Goal: Check status: Check status

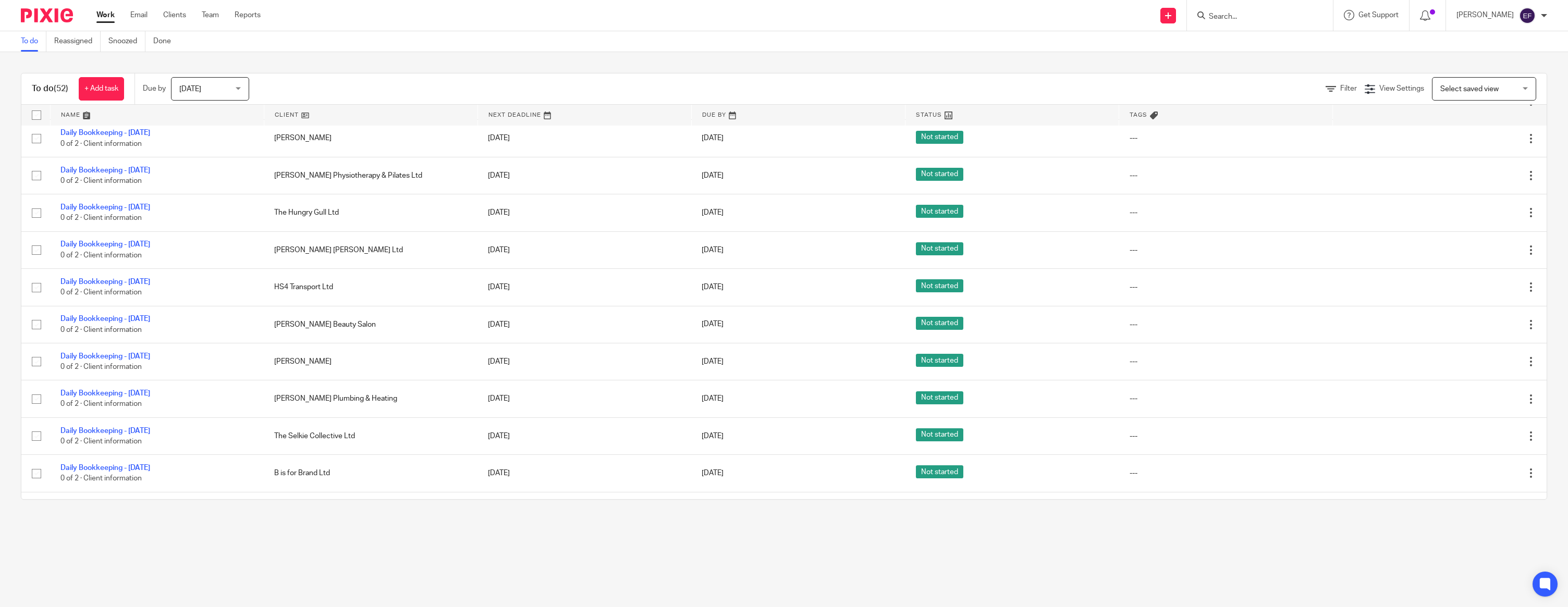
scroll to position [1235, 0]
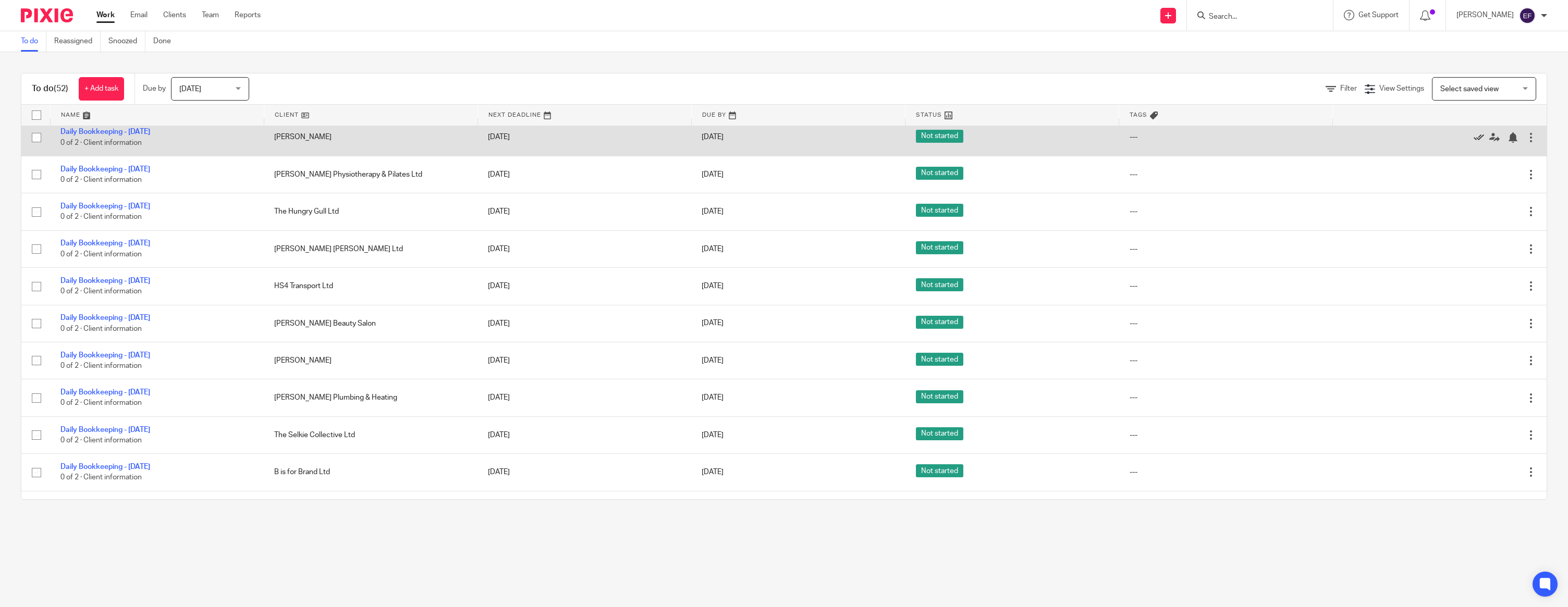
click at [1479, 143] on icon at bounding box center [1479, 137] width 10 height 10
click at [1477, 143] on icon at bounding box center [1479, 137] width 10 height 10
click at [1475, 143] on icon at bounding box center [1479, 137] width 10 height 10
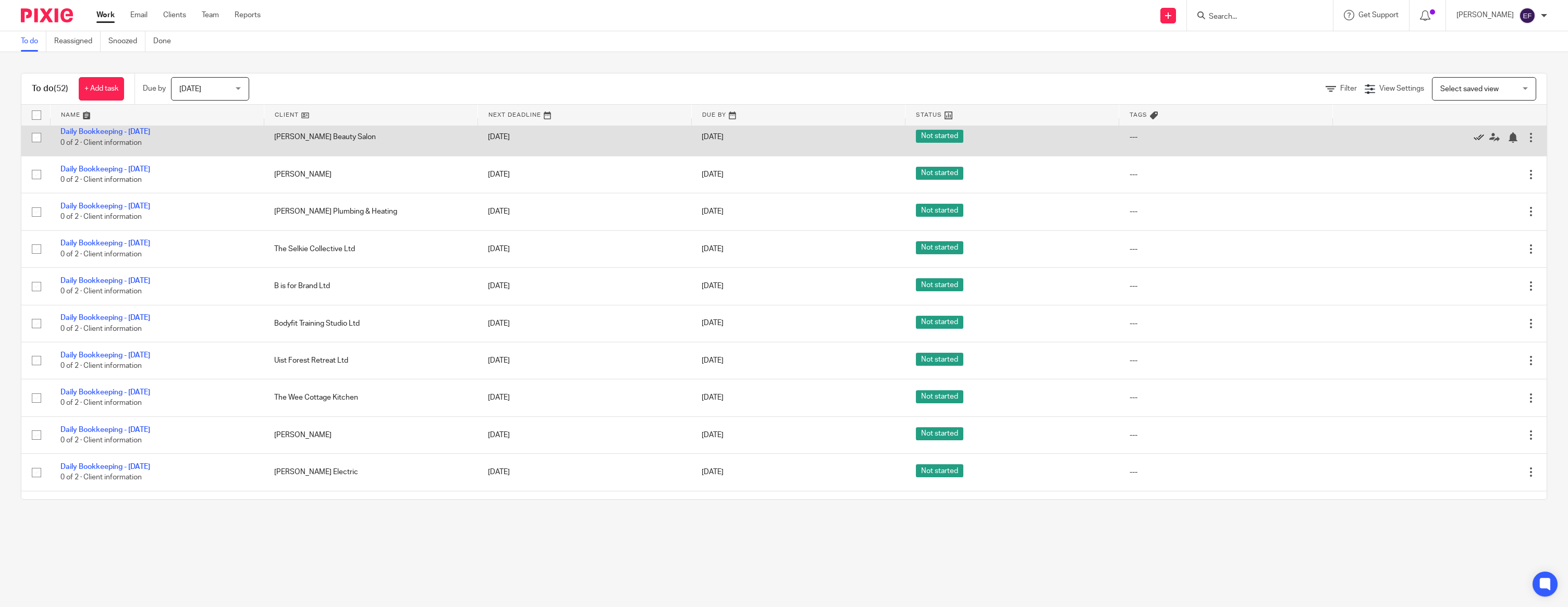
click at [1477, 143] on icon at bounding box center [1479, 137] width 10 height 10
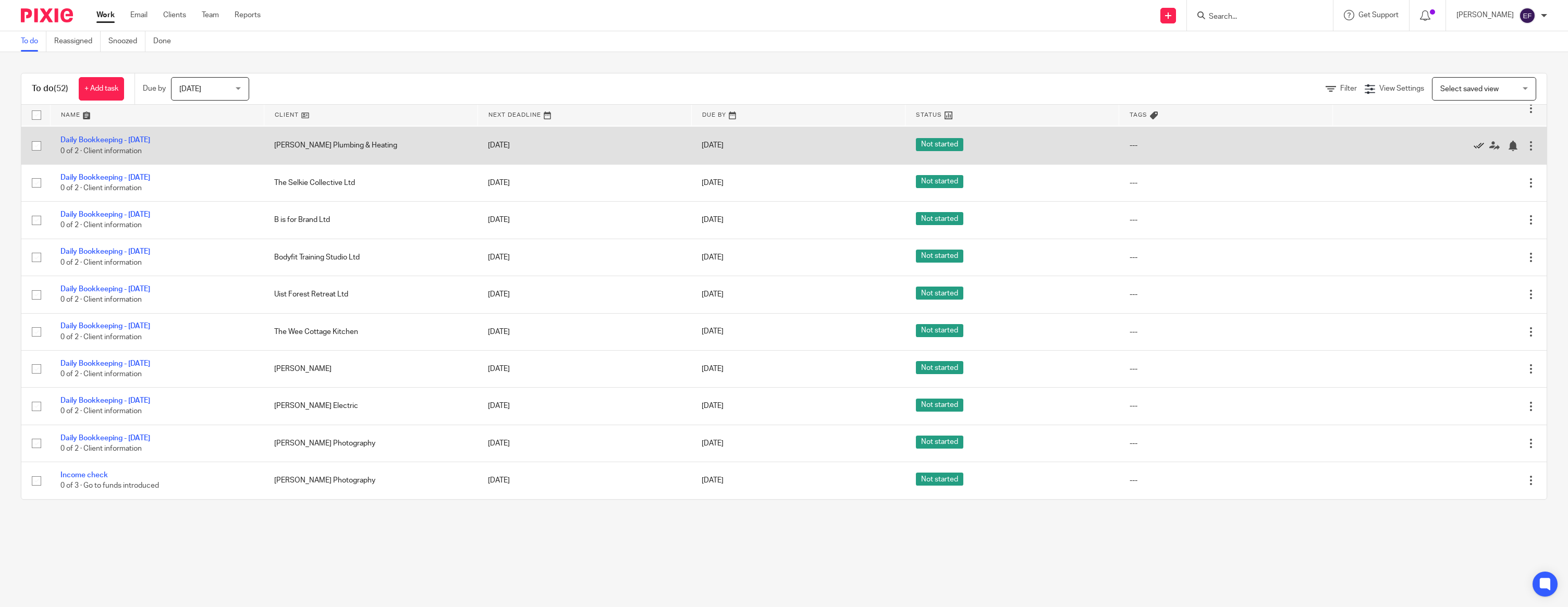
click at [1479, 151] on icon at bounding box center [1479, 145] width 10 height 10
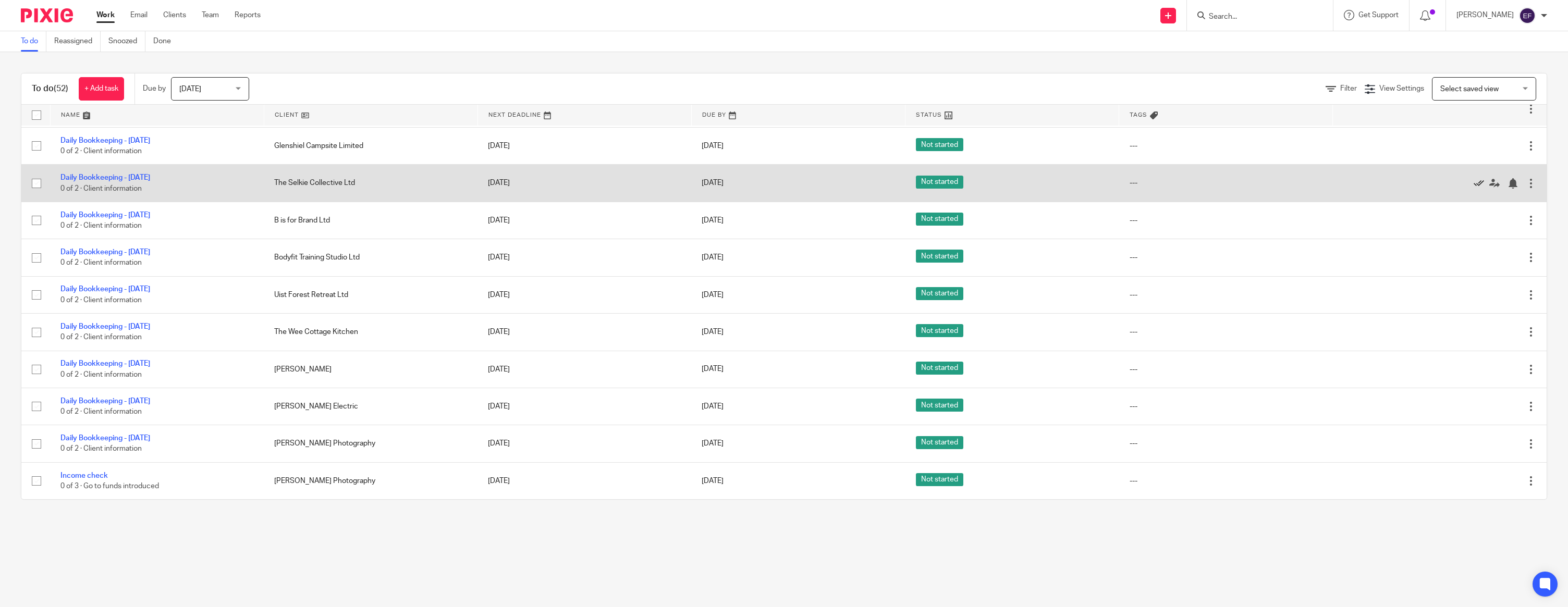
click at [1480, 178] on icon at bounding box center [1479, 183] width 10 height 10
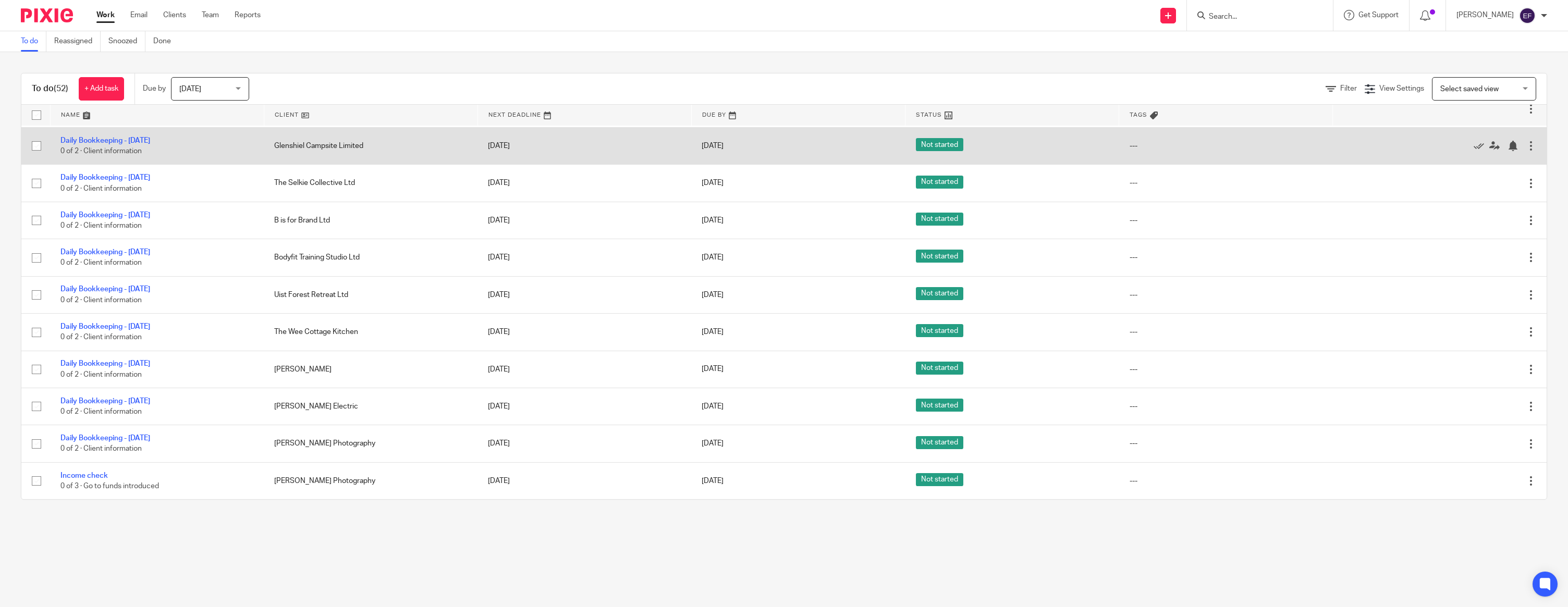
scroll to position [1173, 0]
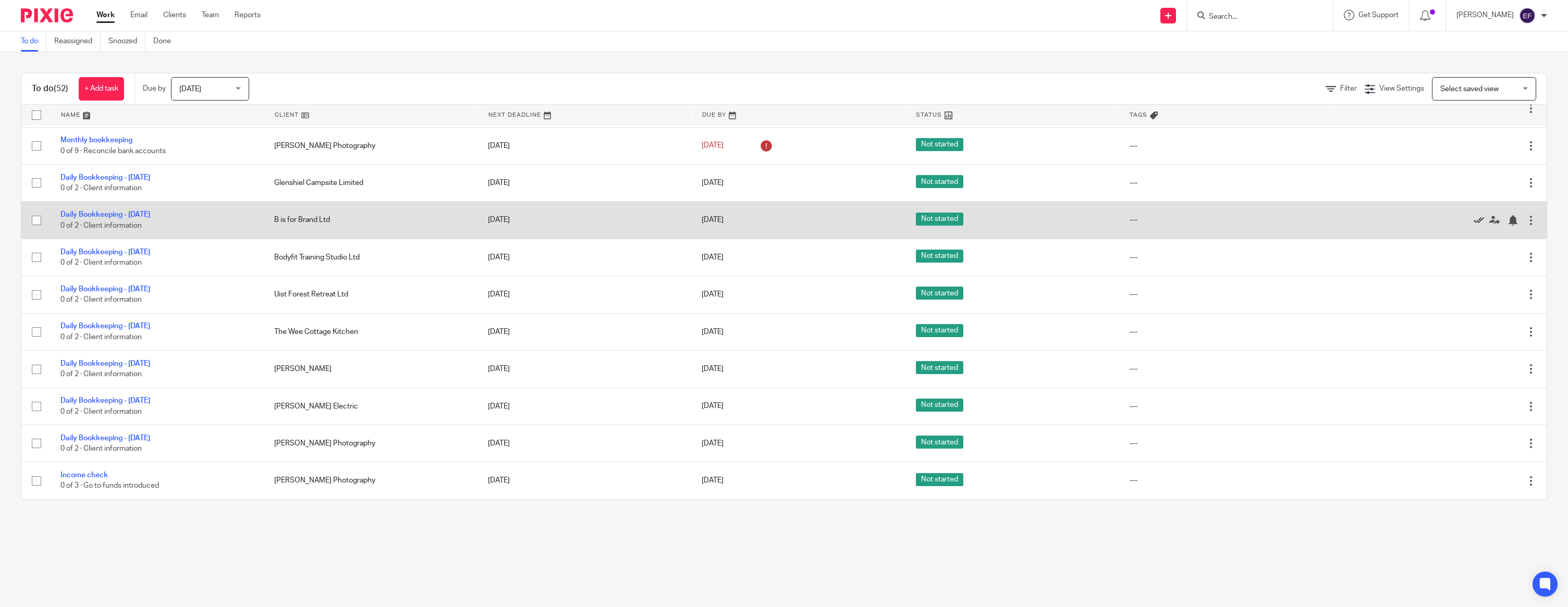
click at [1478, 216] on icon at bounding box center [1479, 220] width 10 height 10
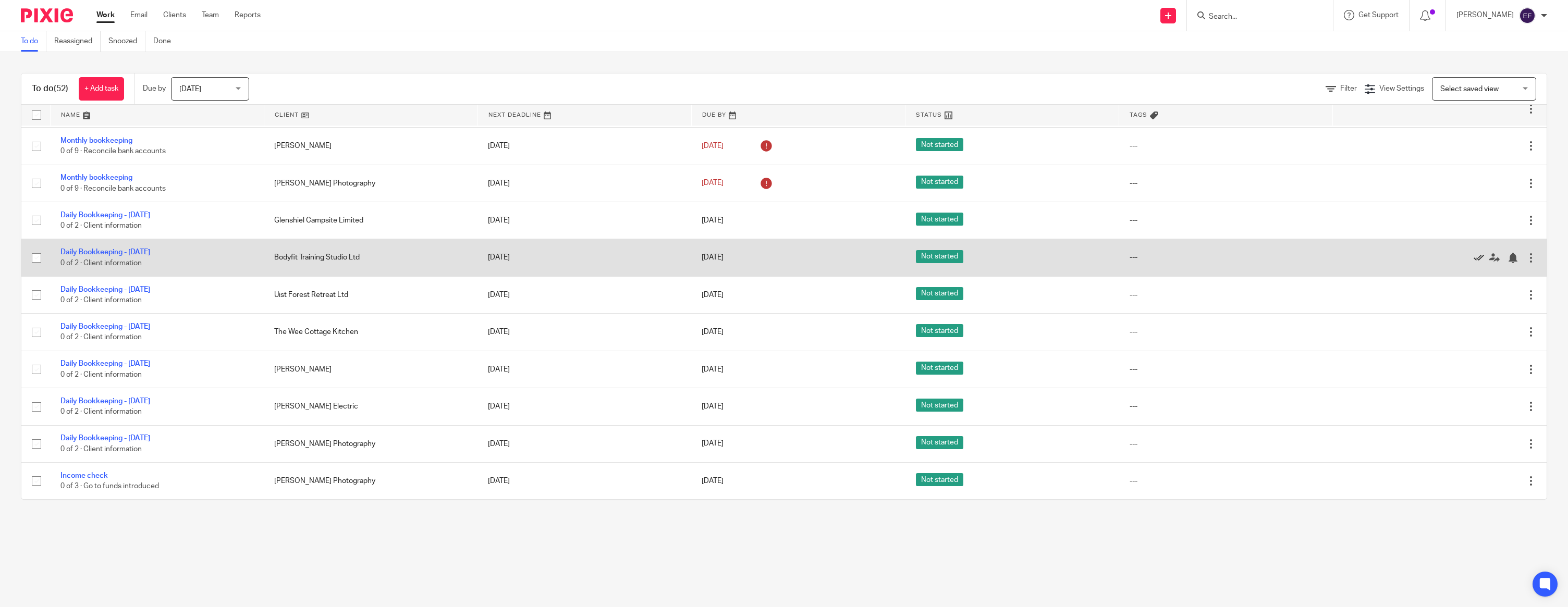
click at [1476, 253] on icon at bounding box center [1479, 257] width 10 height 10
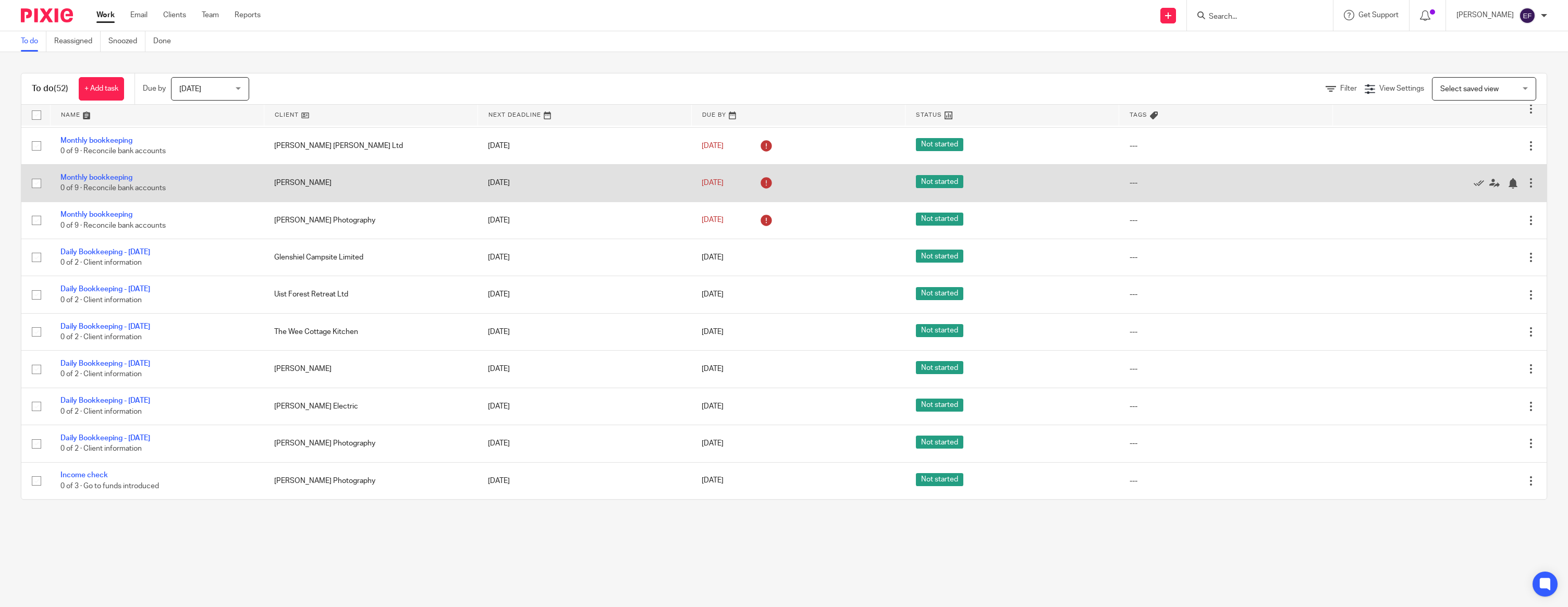
scroll to position [1097, 0]
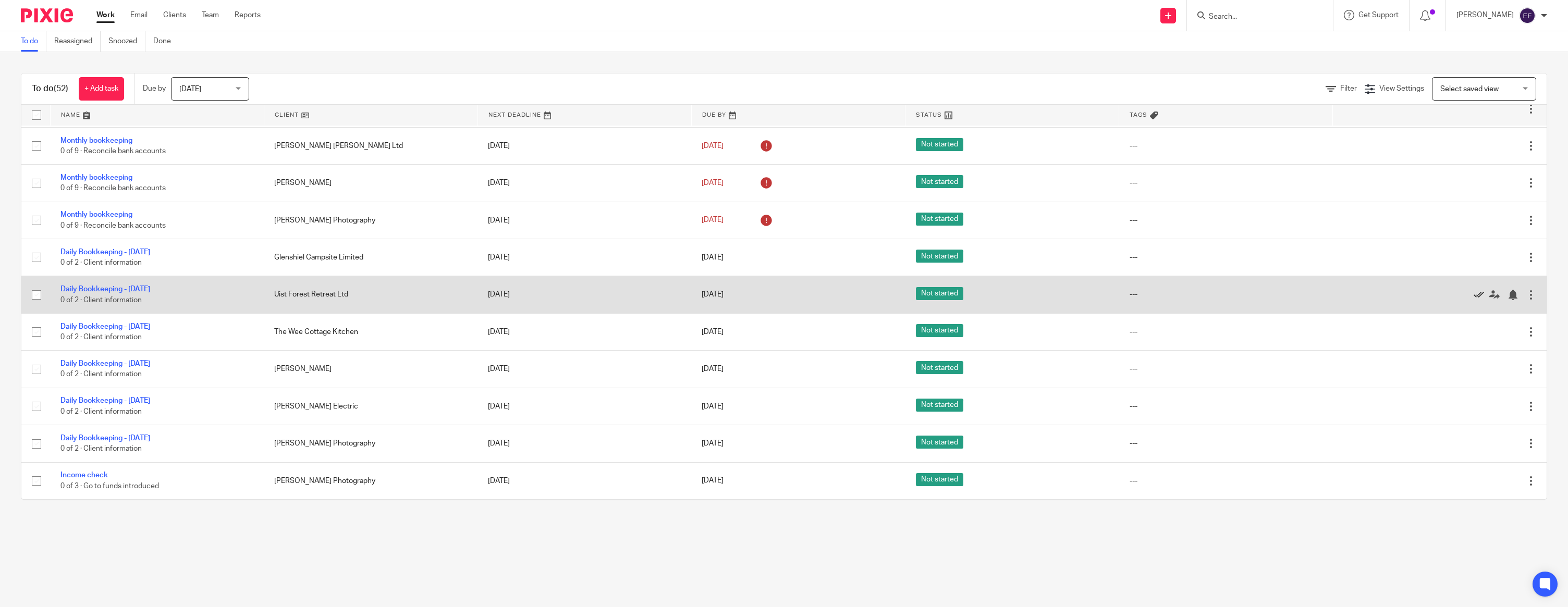
click at [1478, 290] on icon at bounding box center [1479, 295] width 10 height 10
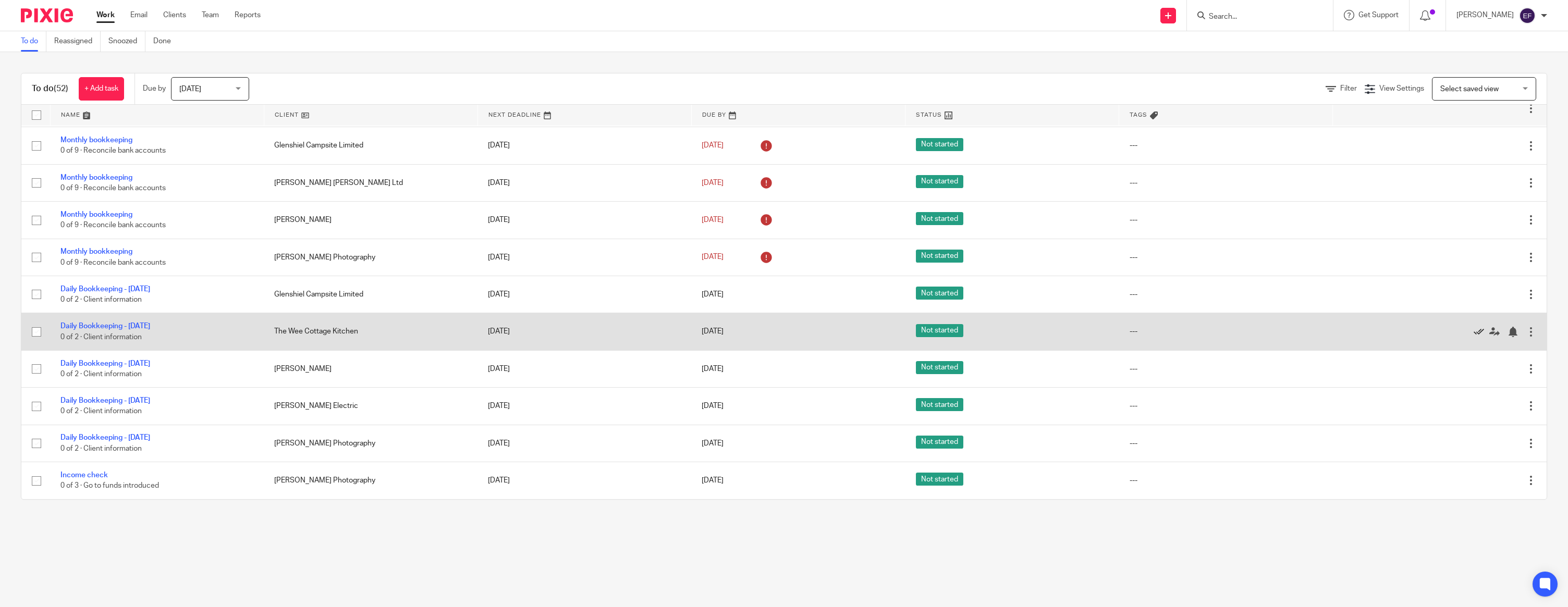
click at [1477, 329] on icon at bounding box center [1479, 331] width 10 height 10
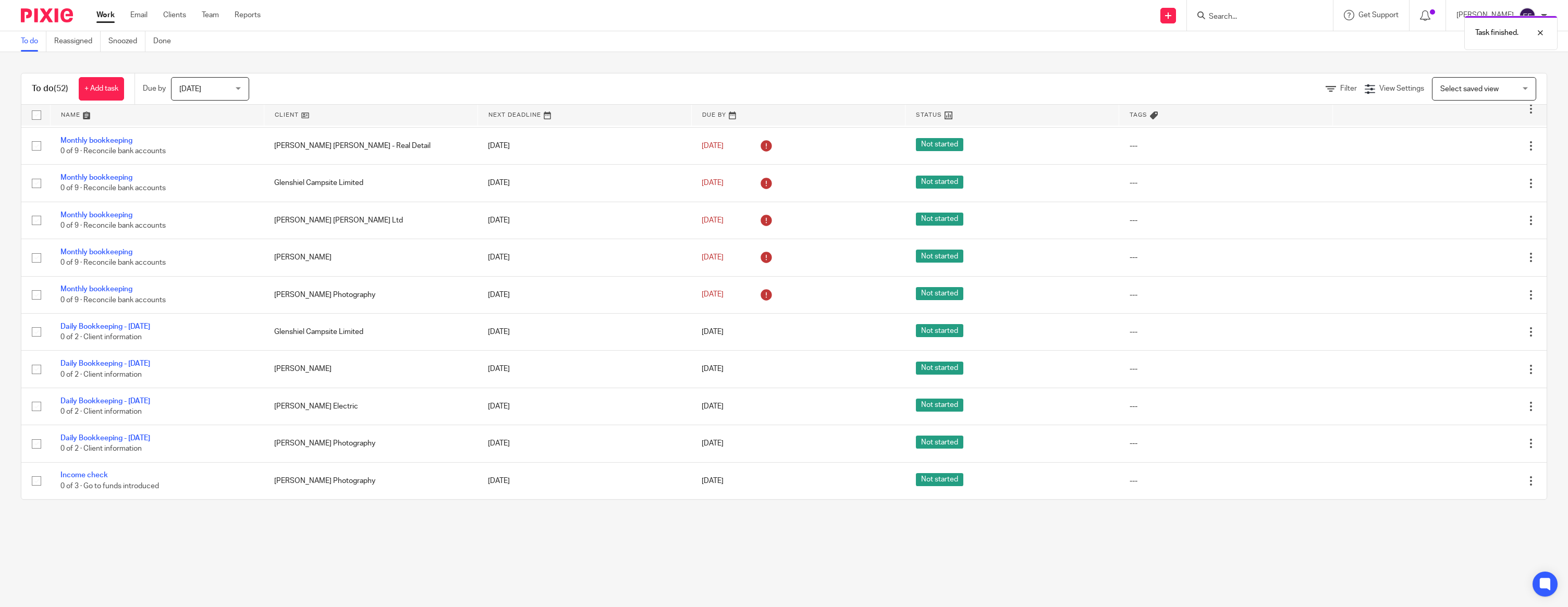
scroll to position [1022, 0]
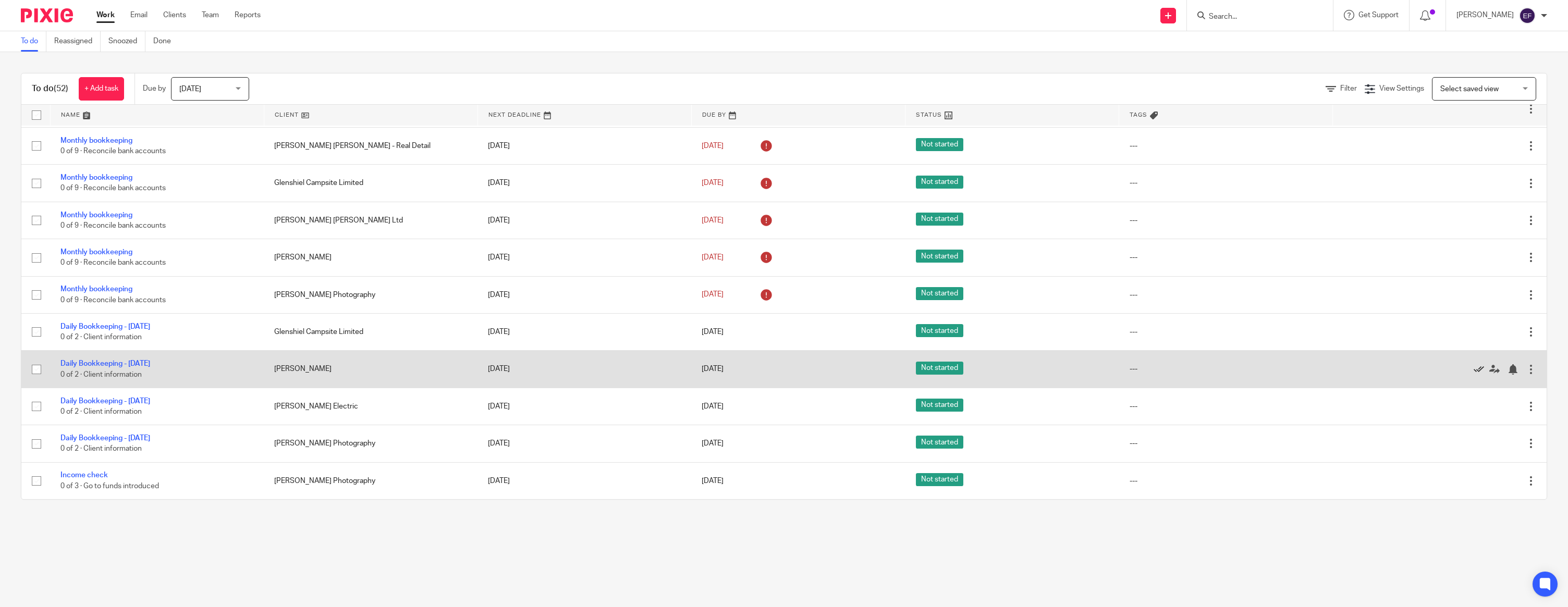
click at [1480, 366] on icon at bounding box center [1479, 369] width 10 height 10
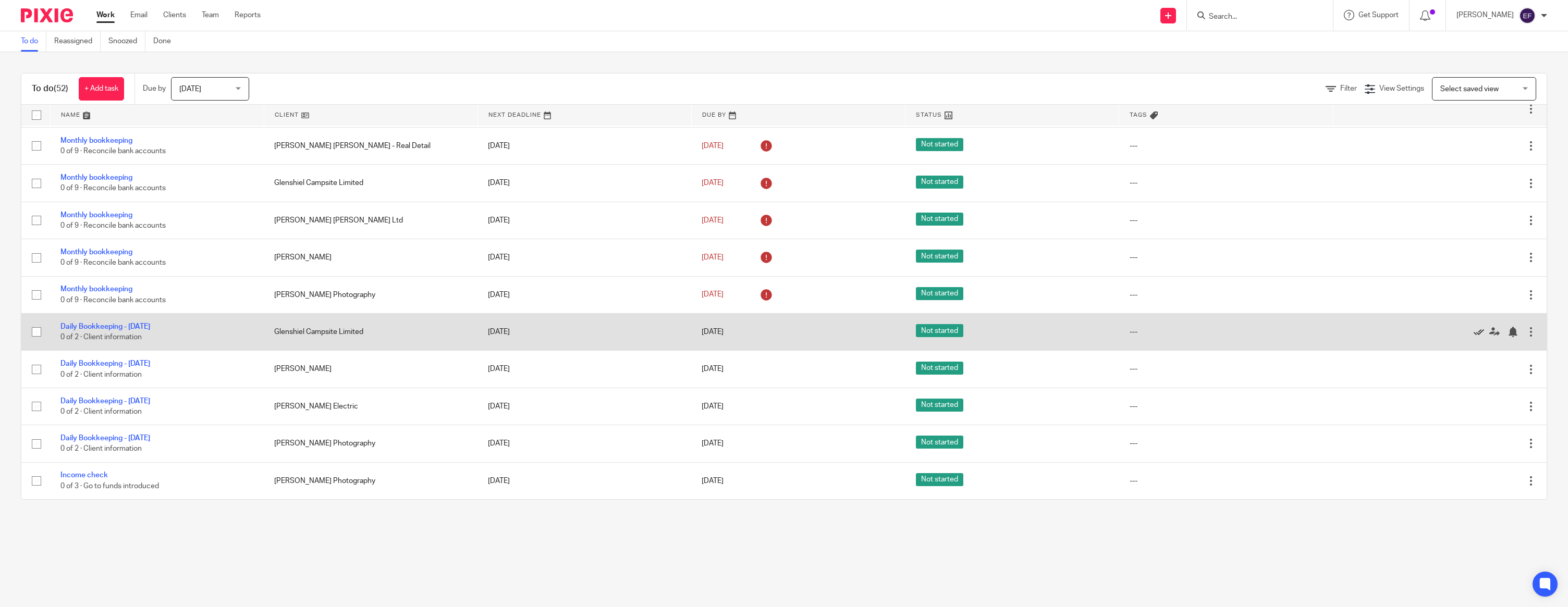
scroll to position [984, 0]
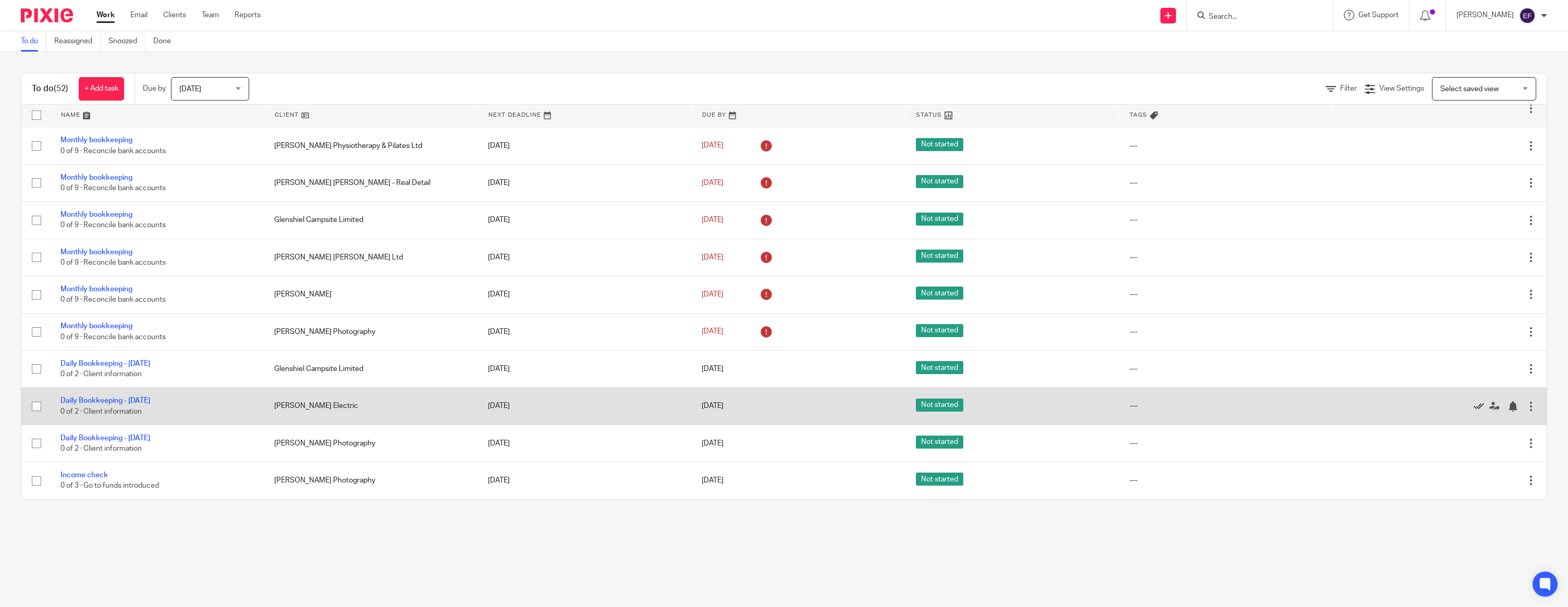
click at [1476, 404] on icon at bounding box center [1479, 405] width 10 height 10
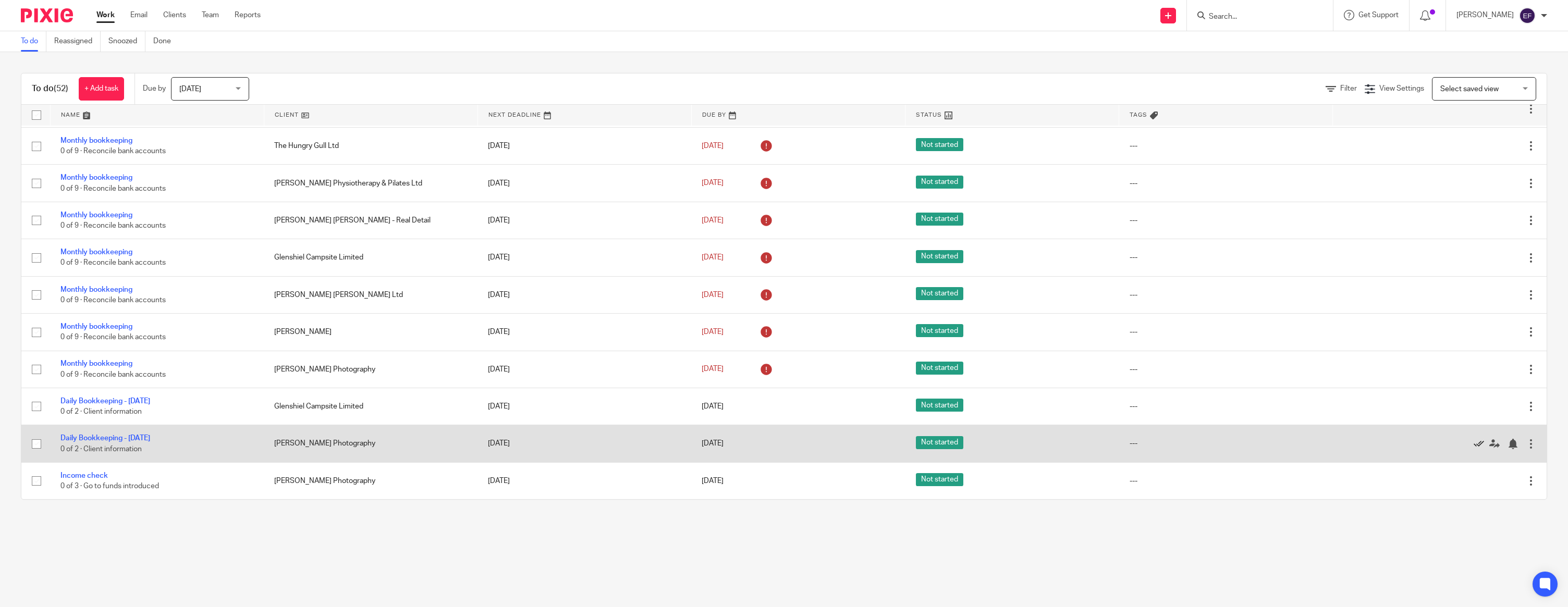
click at [1476, 442] on icon at bounding box center [1479, 443] width 10 height 10
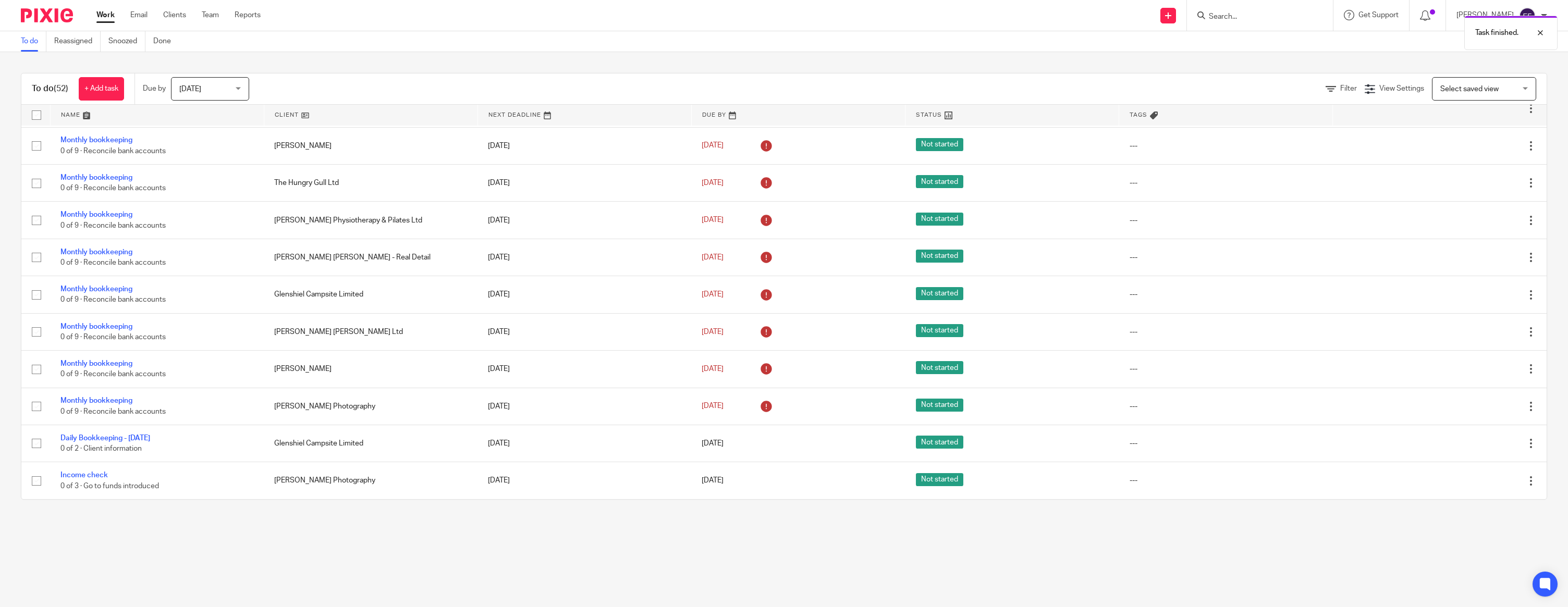
scroll to position [909, 0]
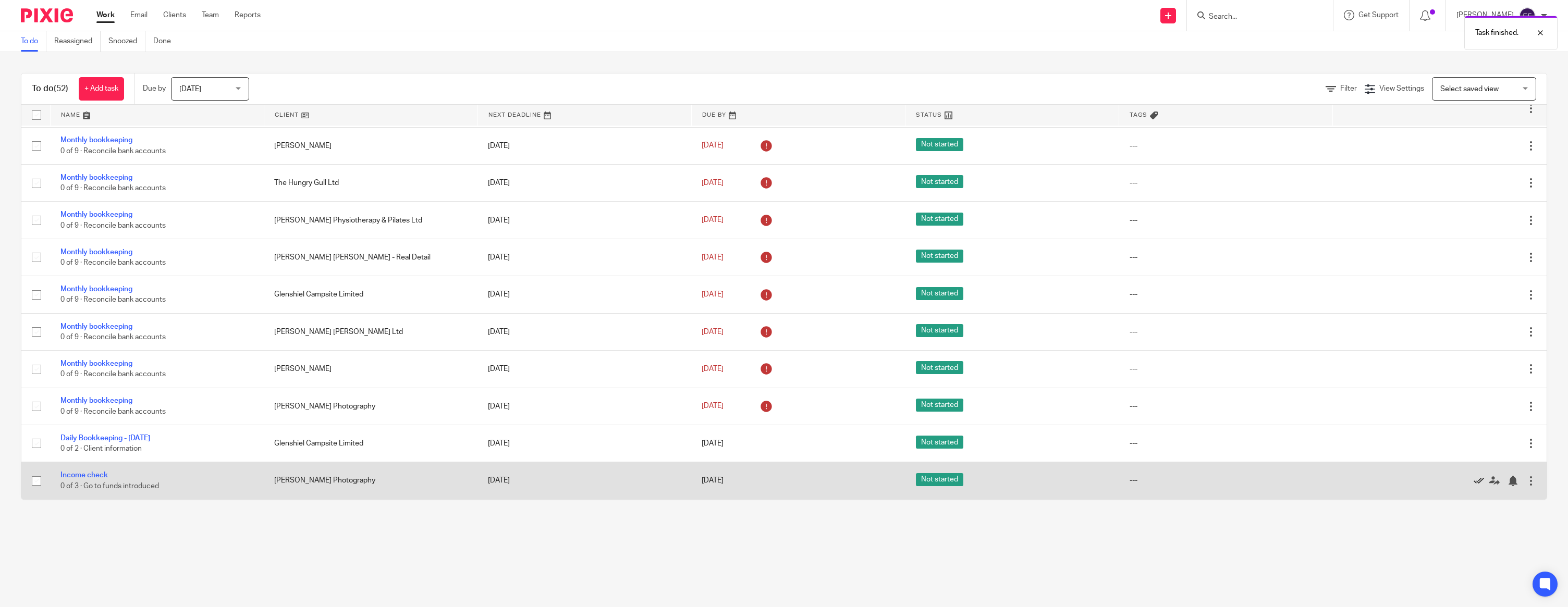
click at [1477, 479] on icon at bounding box center [1479, 481] width 10 height 10
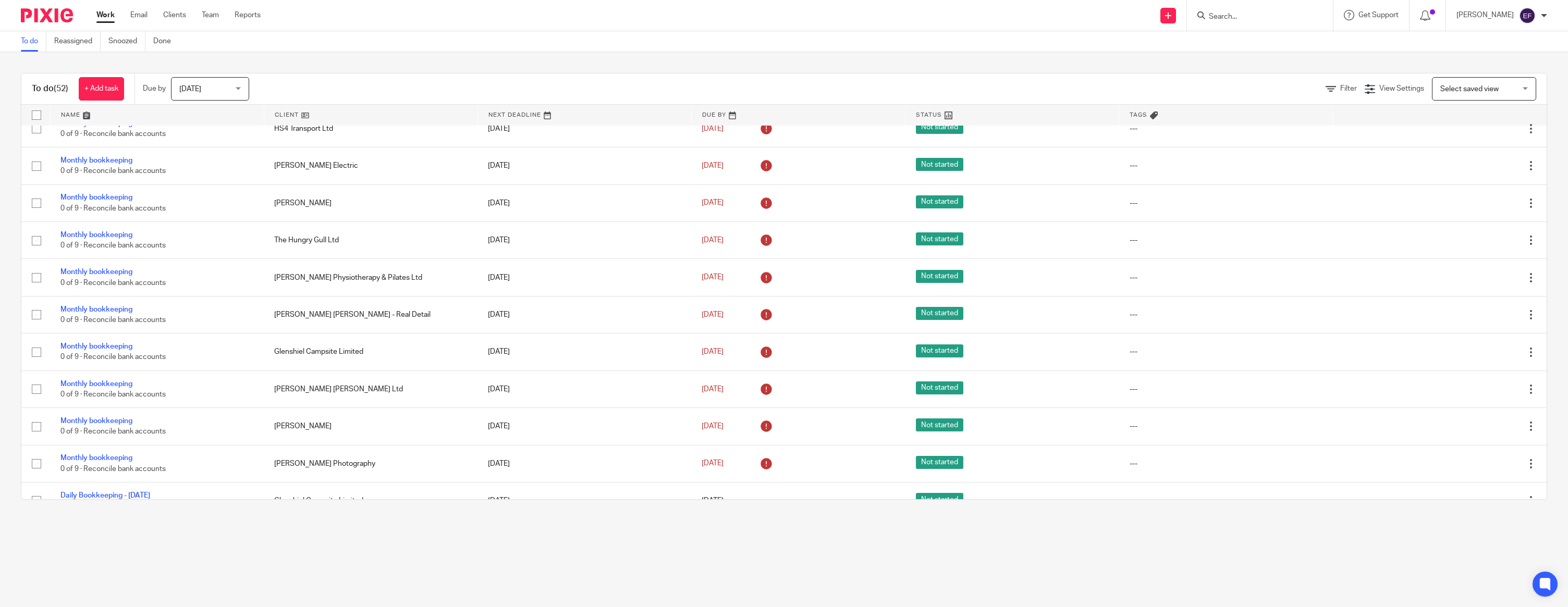
scroll to position [871, 0]
